Goal: Transaction & Acquisition: Book appointment/travel/reservation

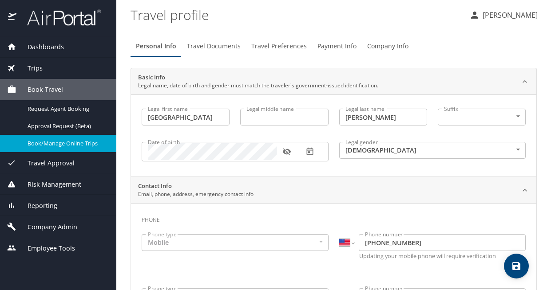
select select "US"
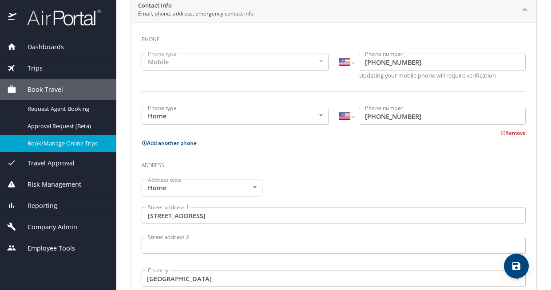
scroll to position [160, 0]
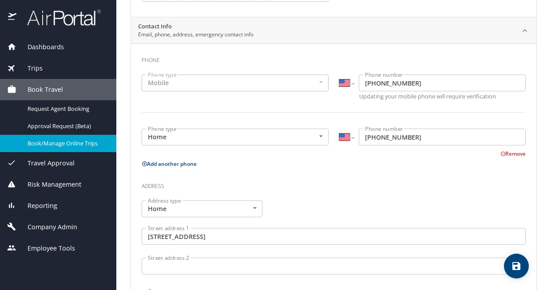
click at [52, 144] on span "Book/Manage Online Trips" at bounding box center [67, 143] width 78 height 8
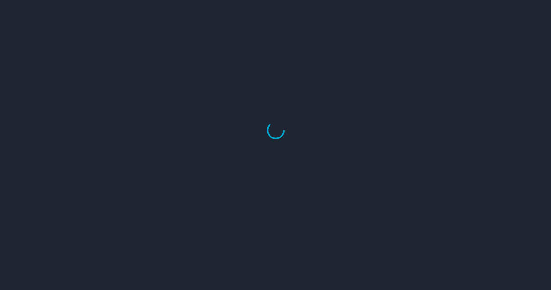
select select "US"
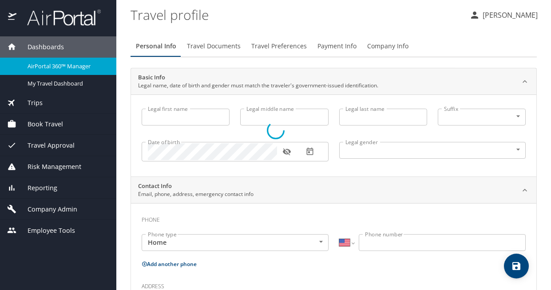
type input "Madison"
type input "Hogg"
type input "Female"
type input "Jessica"
type input "Hogg"
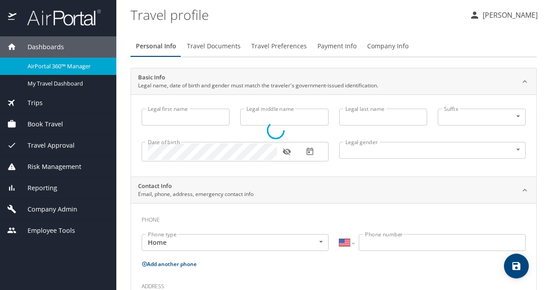
type input "(603) 686-1021"
type input "jessicalhogg@yahoo.com"
select select "US"
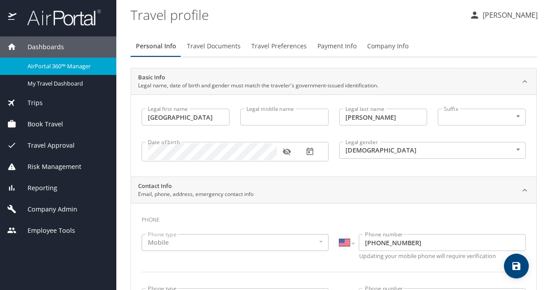
click at [72, 125] on div "Book Travel" at bounding box center [58, 124] width 102 height 10
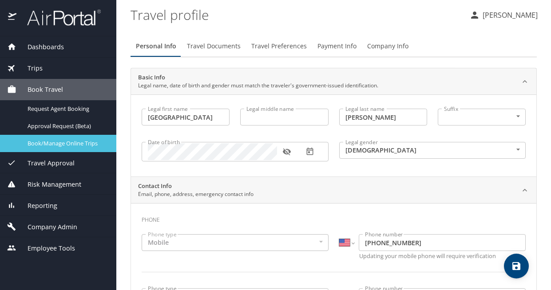
click at [84, 144] on span "Book/Manage Online Trips" at bounding box center [67, 143] width 78 height 8
